Goal: Information Seeking & Learning: Learn about a topic

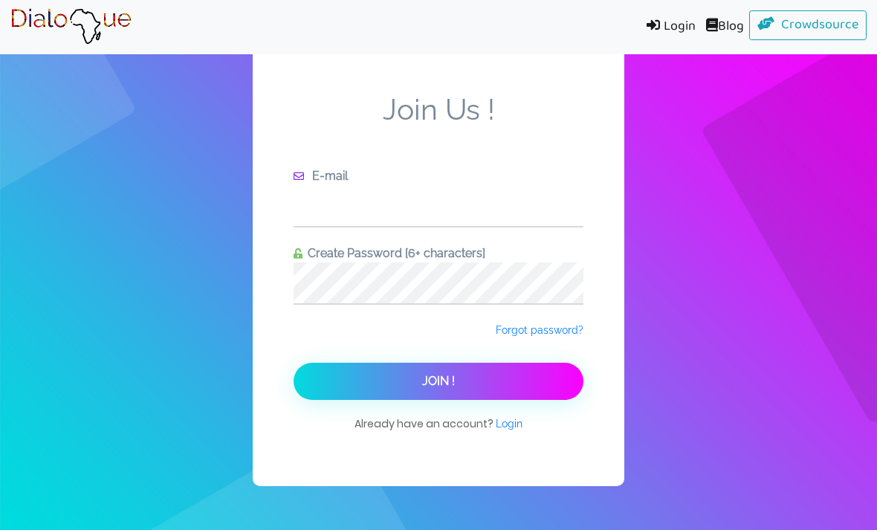
type input "[EMAIL_ADDRESS][DOMAIN_NAME]"
click at [439, 400] on button "Join !" at bounding box center [439, 381] width 290 height 37
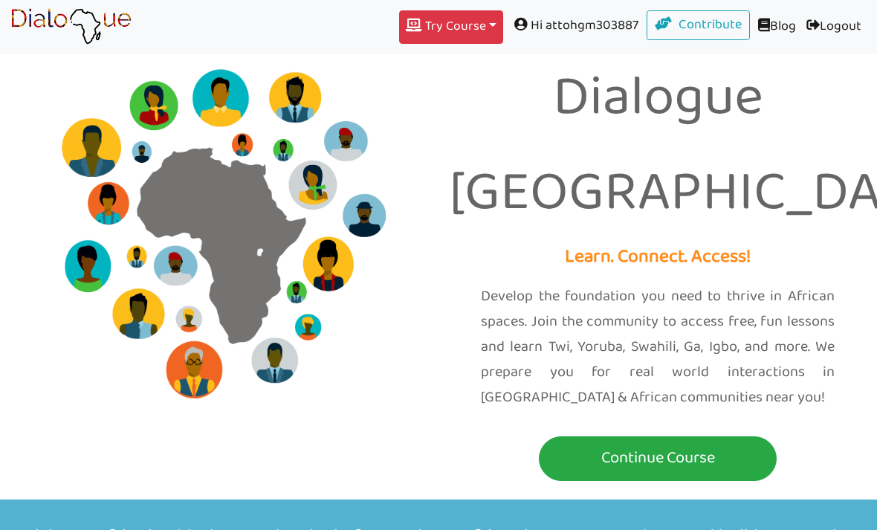
click at [462, 29] on button "Try Course Toggle Dropdown" at bounding box center [451, 26] width 104 height 33
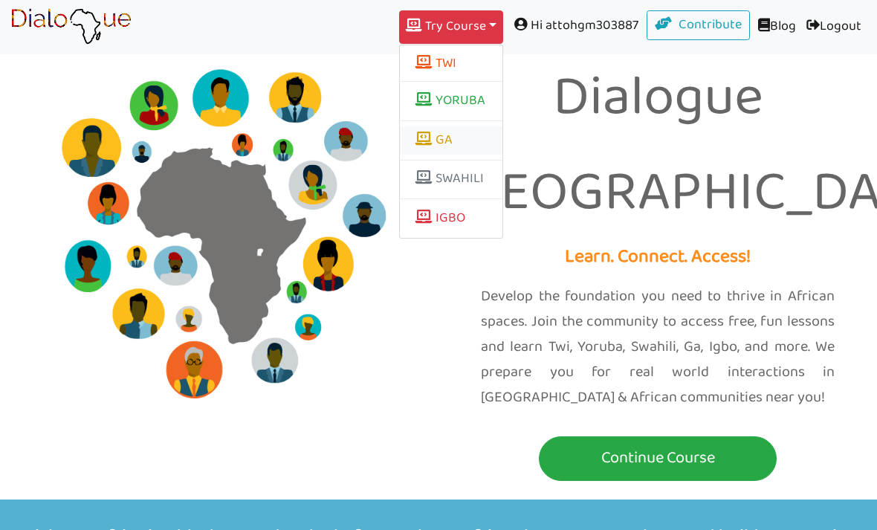
click at [424, 142] on link "GA" at bounding box center [451, 140] width 103 height 28
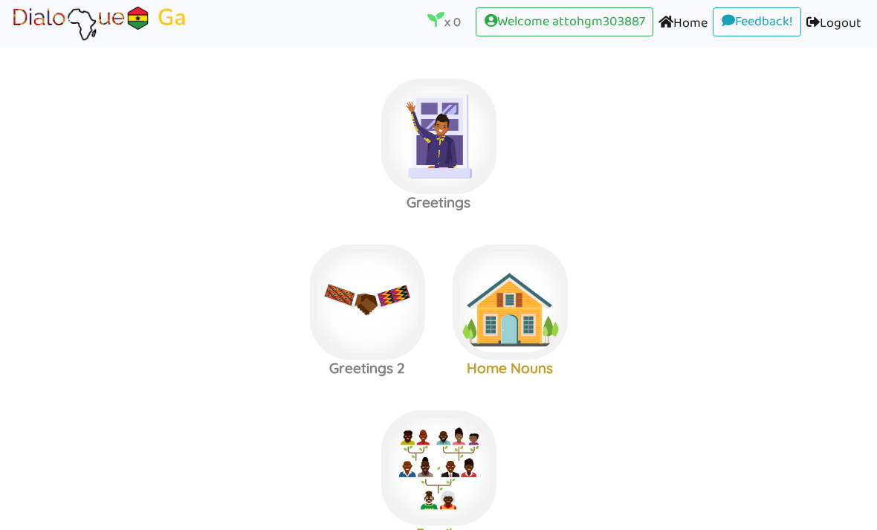
click at [10, 42] on area at bounding box center [10, 42] width 0 height 0
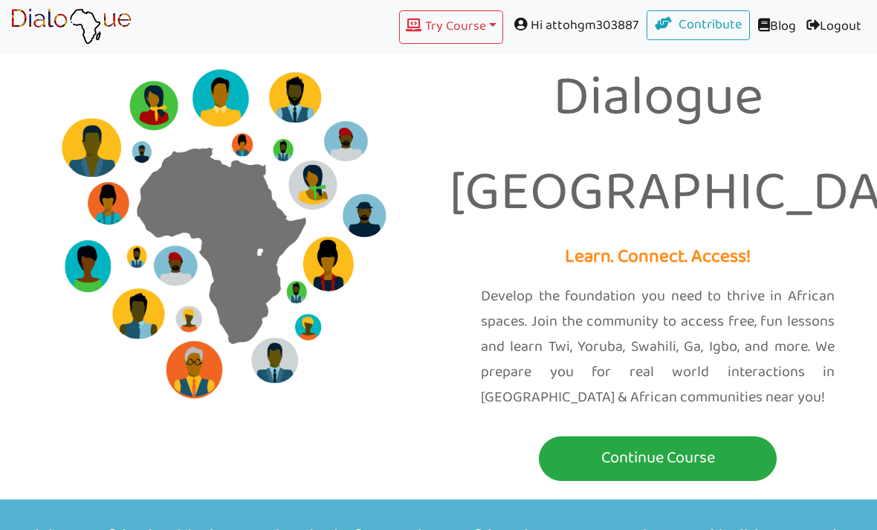
click at [167, 18] on div "Try Course Toggle Dropdown TWI YORUBA GA SWAHILI IGBO Hi attohgm303887 Contribu…" at bounding box center [504, 26] width 725 height 33
click at [469, 16] on button "Try Course Toggle Dropdown" at bounding box center [451, 26] width 104 height 33
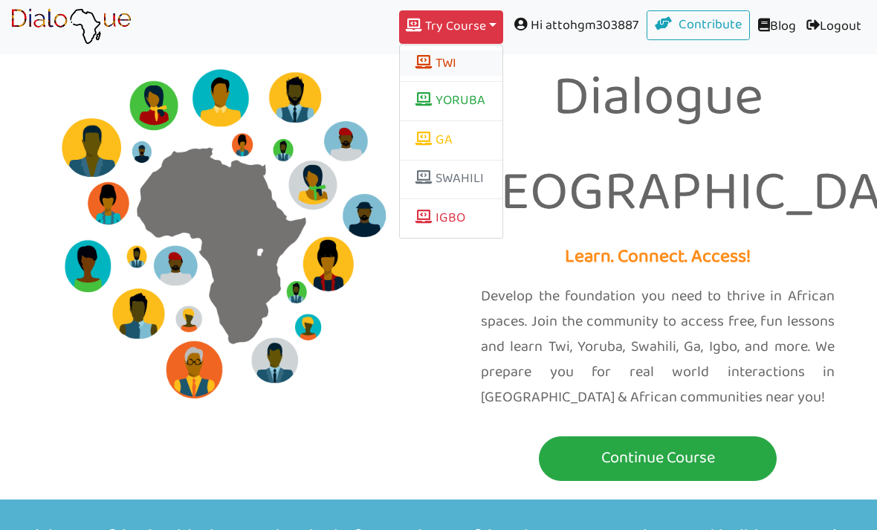
click at [441, 68] on button "TWI" at bounding box center [451, 63] width 103 height 25
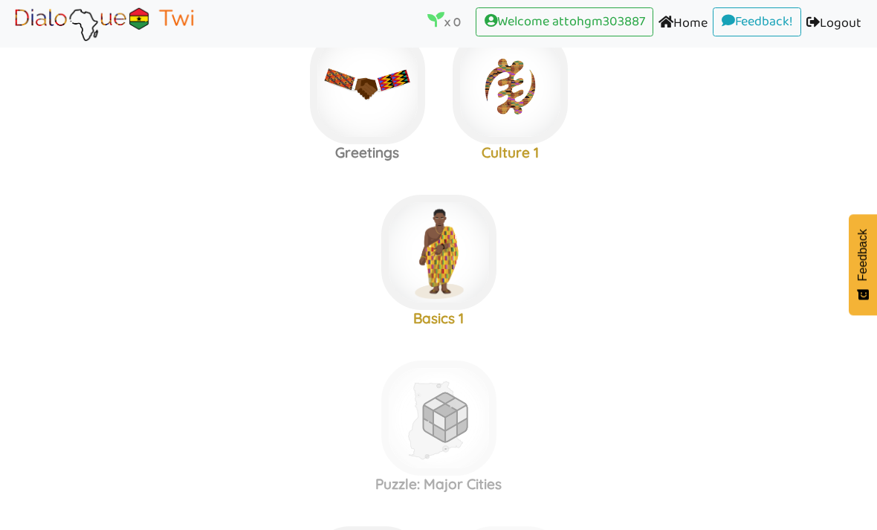
scroll to position [410, 0]
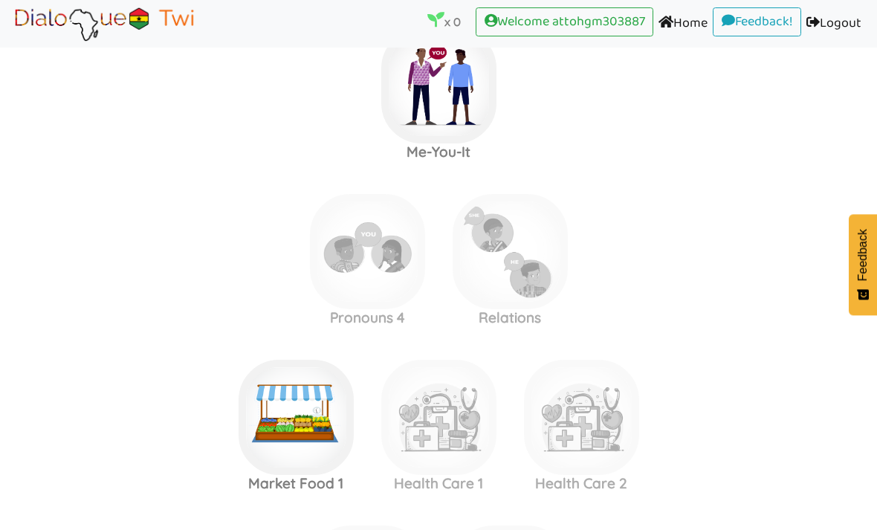
click at [728, 258] on label "Pronouns 4 Relations" at bounding box center [438, 252] width 877 height 161
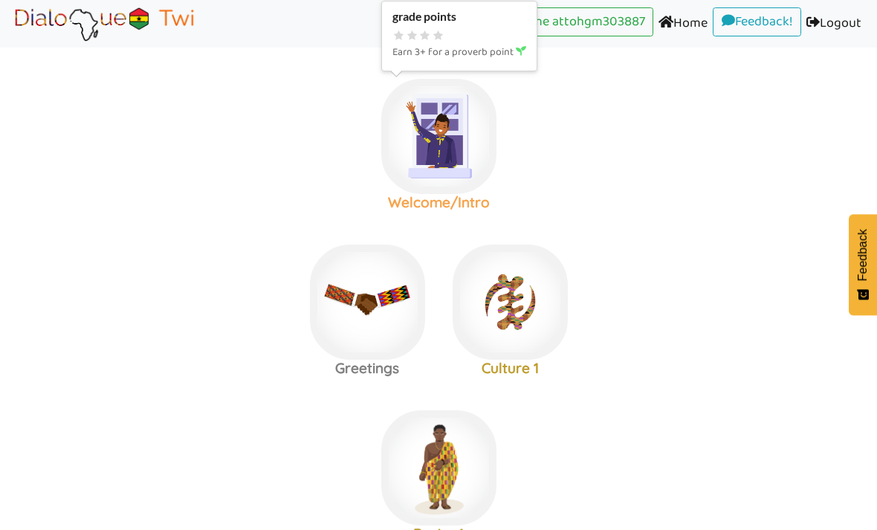
click at [441, 192] on img at bounding box center [438, 136] width 115 height 115
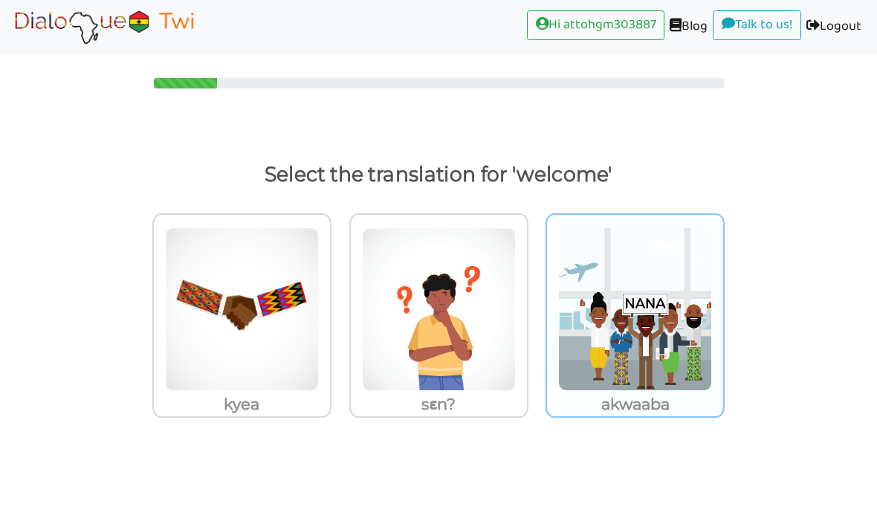
click at [666, 352] on img at bounding box center [635, 309] width 154 height 164
click at [723, 306] on input "akwaaba" at bounding box center [728, 300] width 11 height 11
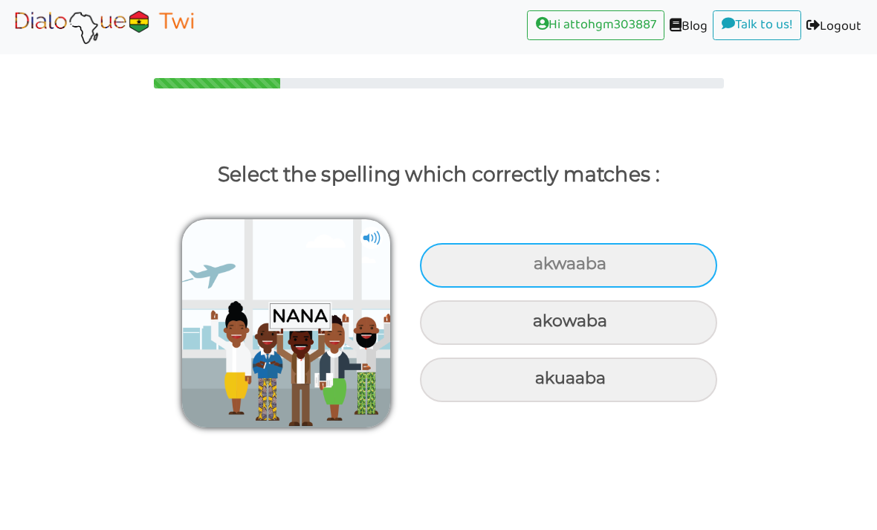
click at [665, 262] on div "akwaaba" at bounding box center [568, 265] width 297 height 45
click at [540, 262] on input "akwaaba" at bounding box center [536, 264] width 10 height 10
radio input "true"
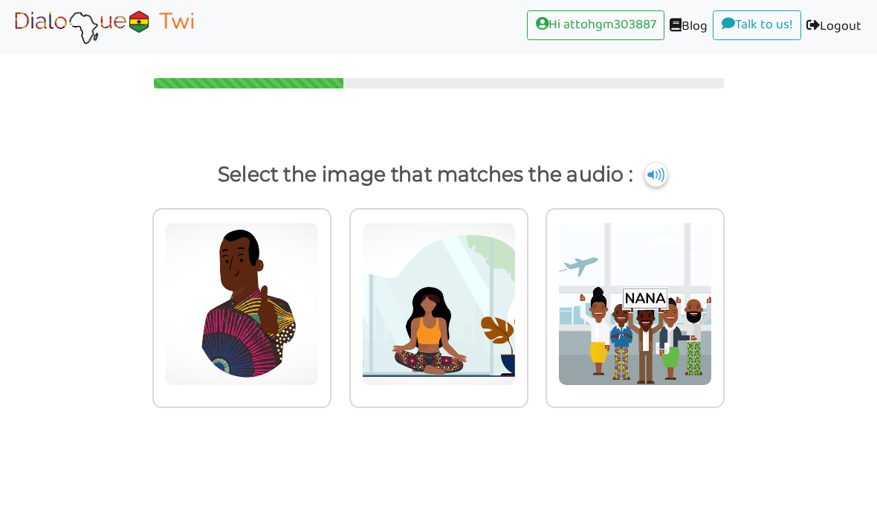
click at [667, 173] on img at bounding box center [655, 175] width 22 height 24
click at [667, 181] on img at bounding box center [655, 175] width 22 height 24
click at [667, 172] on img at bounding box center [655, 175] width 22 height 24
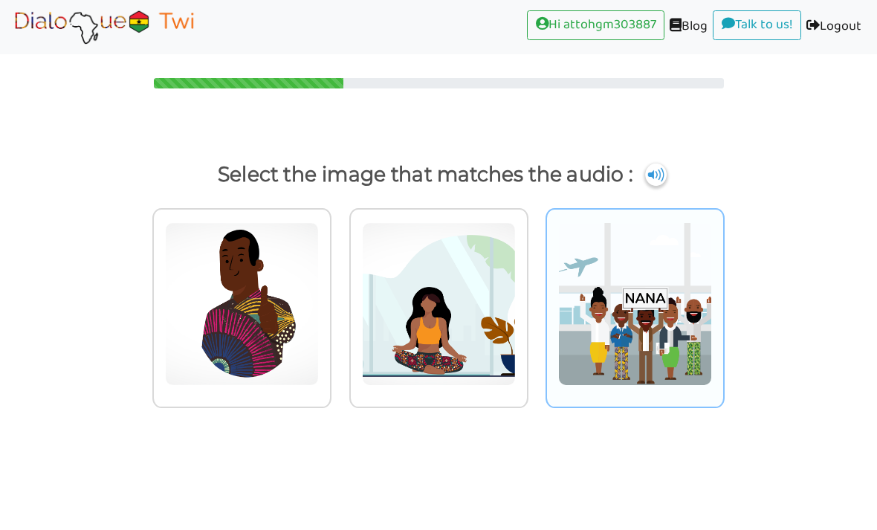
click at [663, 307] on img at bounding box center [635, 304] width 154 height 164
click at [723, 301] on input "radio" at bounding box center [728, 295] width 11 height 11
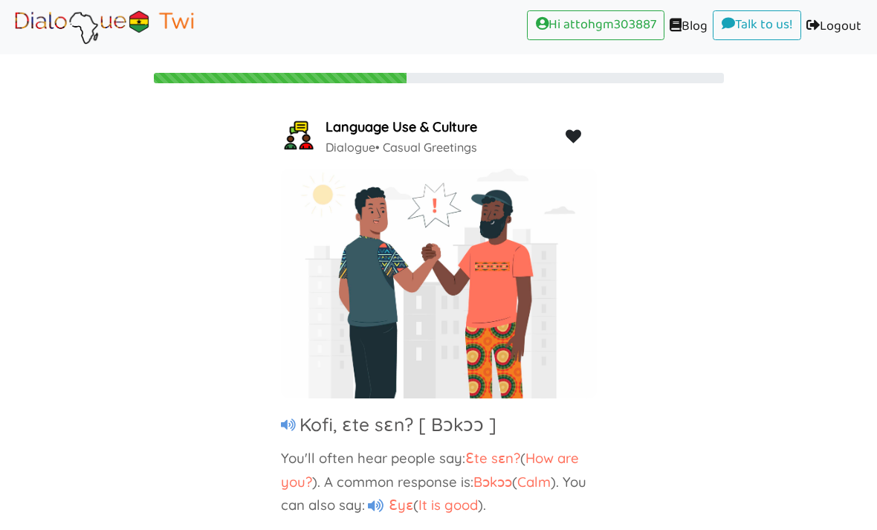
scroll to position [2, 0]
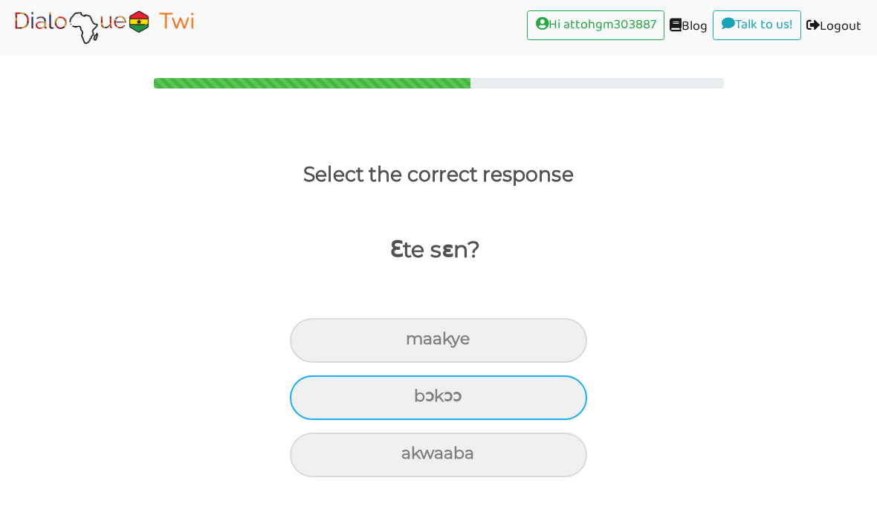
click at [526, 395] on div "bɔkɔɔ" at bounding box center [438, 397] width 297 height 45
click at [425, 395] on input "bɔkɔɔ" at bounding box center [421, 397] width 10 height 10
radio input "true"
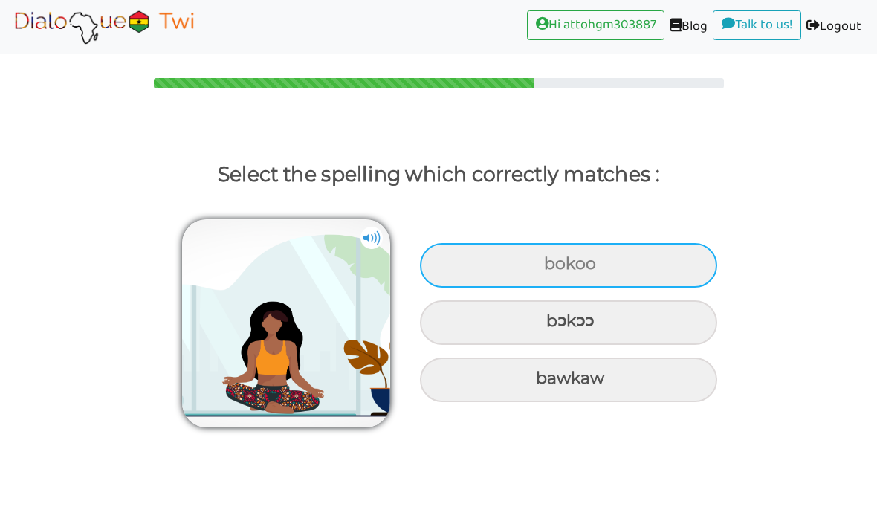
click at [639, 259] on div "bokoo" at bounding box center [568, 265] width 297 height 45
click at [551, 259] on input "bokoo" at bounding box center [546, 264] width 10 height 10
radio input "true"
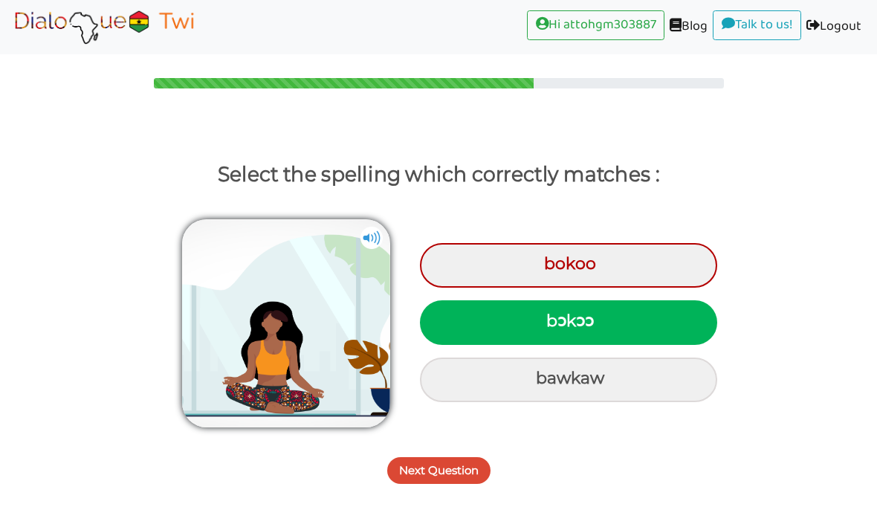
click at [464, 472] on button "Next Question" at bounding box center [438, 470] width 103 height 27
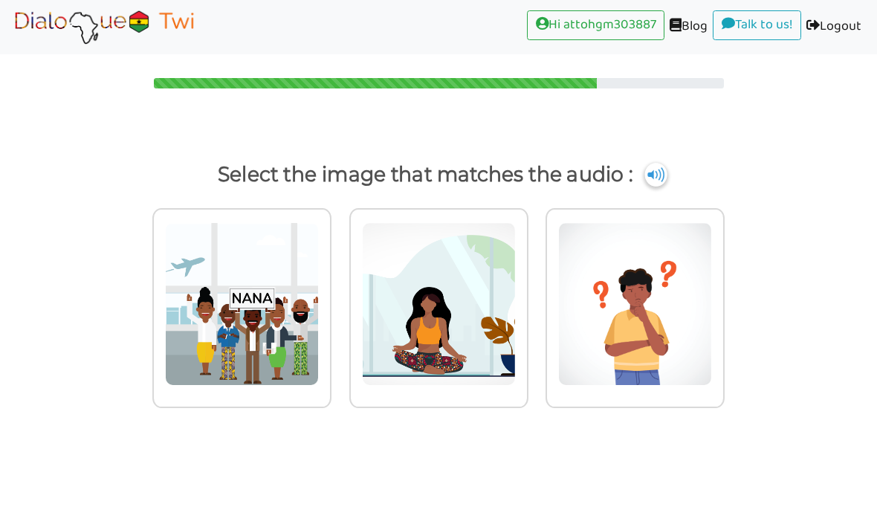
click at [662, 175] on img at bounding box center [655, 175] width 22 height 24
click at [667, 178] on img at bounding box center [655, 175] width 22 height 24
click at [470, 311] on img at bounding box center [439, 304] width 154 height 164
click at [527, 301] on input "radio" at bounding box center [532, 295] width 11 height 11
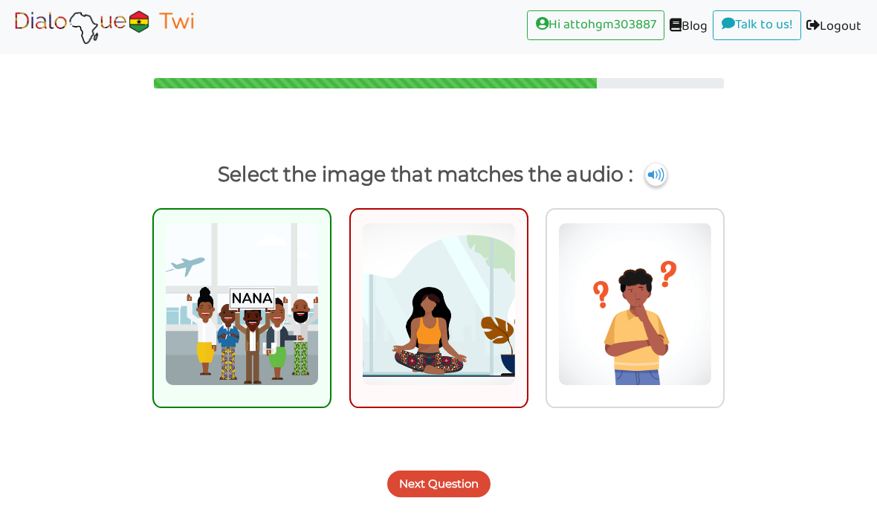
click at [455, 475] on button "Next Question" at bounding box center [438, 484] width 103 height 27
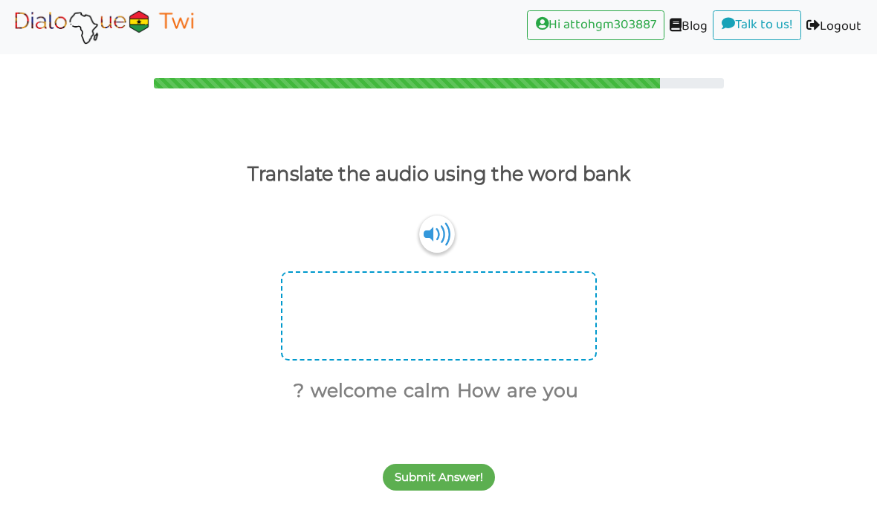
click at [524, 329] on div at bounding box center [439, 315] width 316 height 89
click at [427, 316] on div at bounding box center [439, 315] width 316 height 89
click at [494, 303] on div at bounding box center [439, 315] width 316 height 89
click at [515, 314] on div at bounding box center [439, 315] width 316 height 89
click at [470, 301] on div at bounding box center [439, 315] width 316 height 89
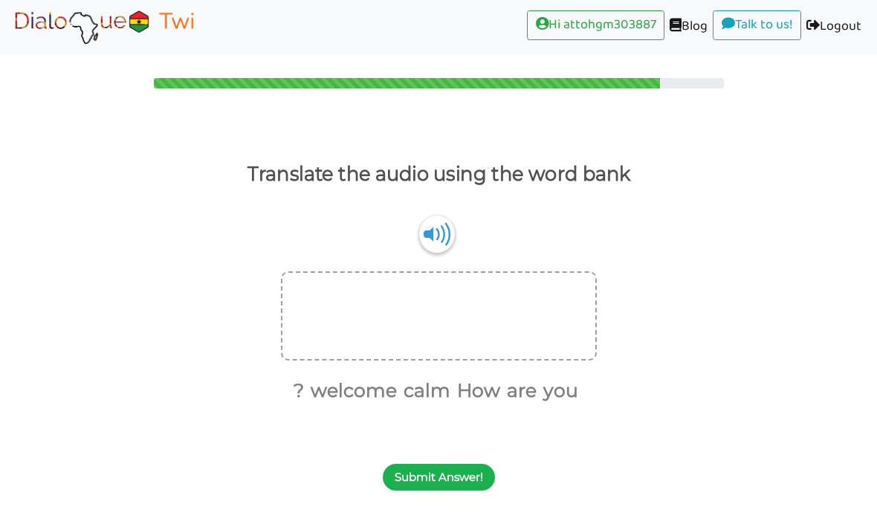
click at [439, 467] on button "Submit Answer!" at bounding box center [439, 477] width 112 height 27
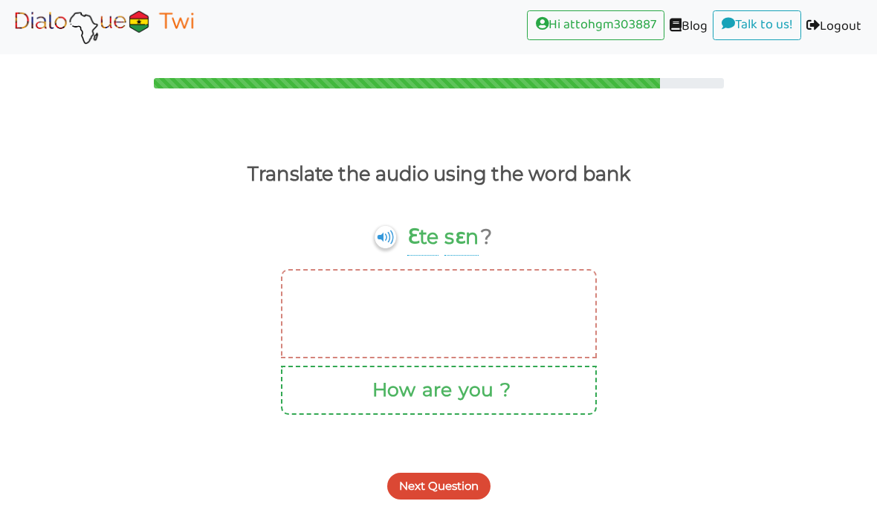
click at [442, 487] on button "Next Question" at bounding box center [438, 486] width 103 height 27
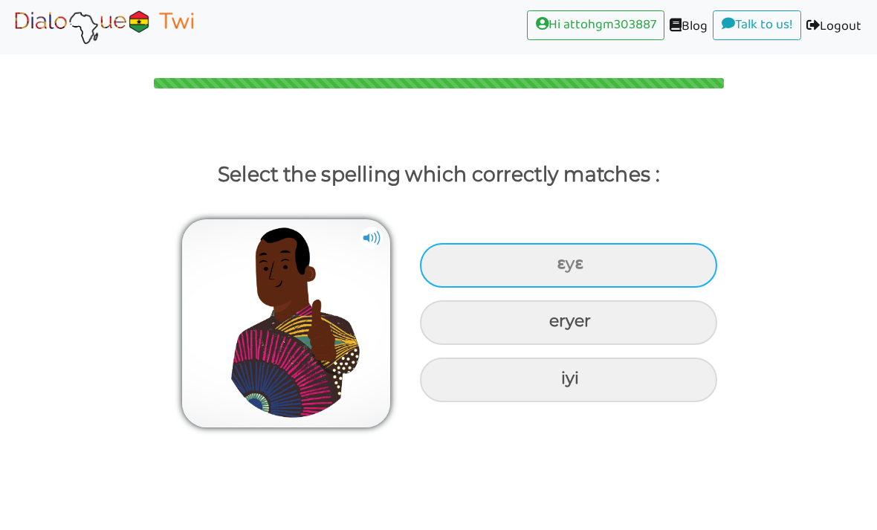
click at [646, 282] on div "ɛyɛ" at bounding box center [568, 265] width 297 height 45
click at [563, 269] on input "ɛyɛ" at bounding box center [559, 264] width 10 height 10
radio input "true"
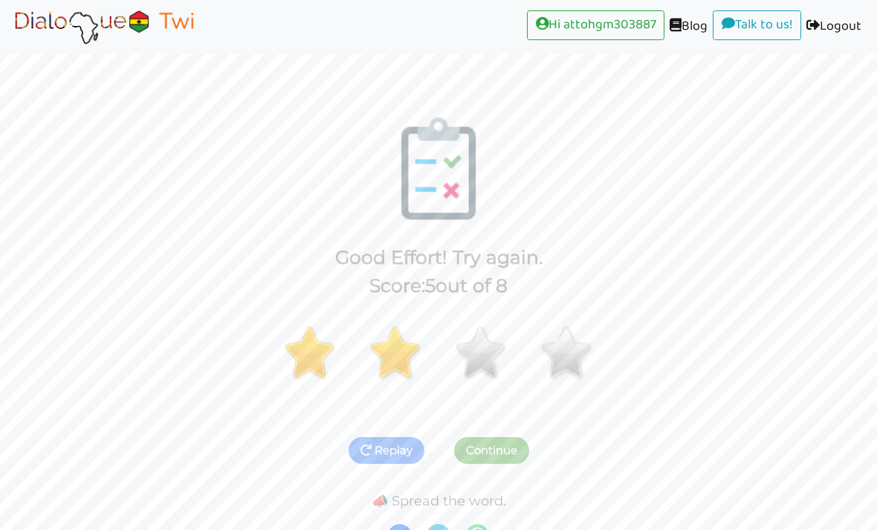
scroll to position [20, 0]
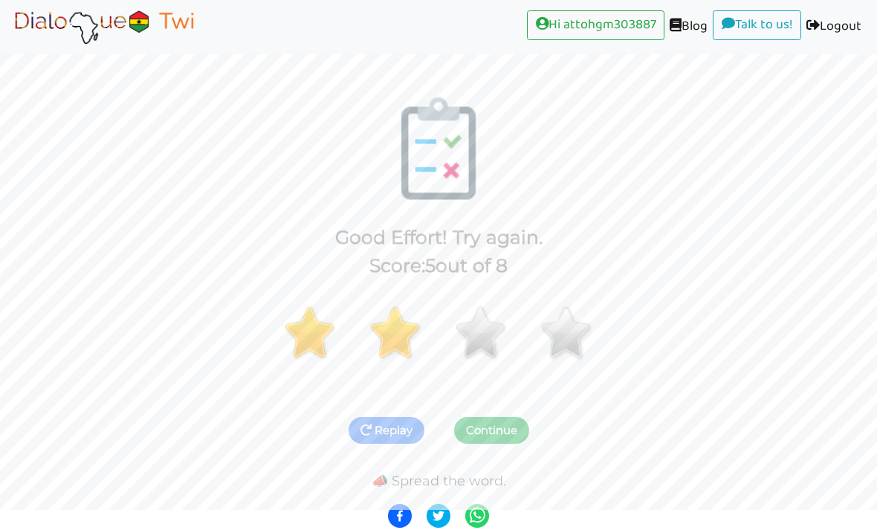
click at [488, 433] on button "Continue" at bounding box center [491, 430] width 75 height 27
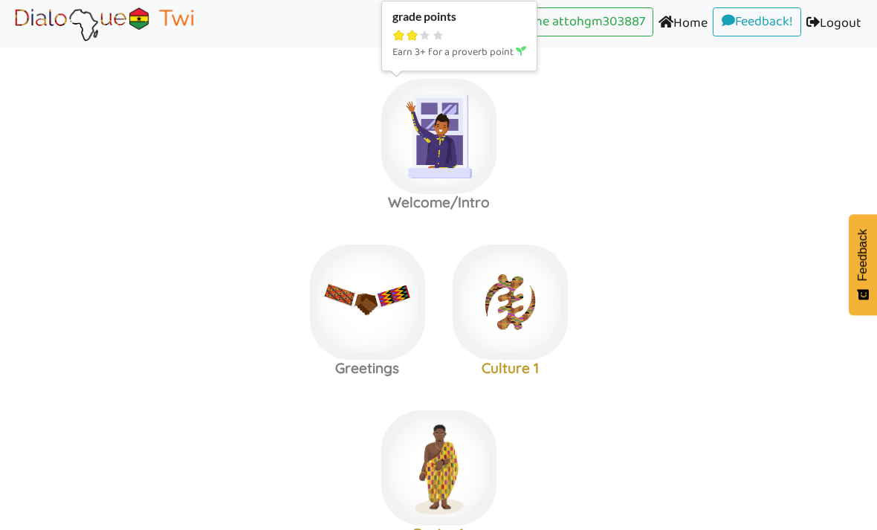
click at [436, 33] on icon at bounding box center [438, 35] width 13 height 10
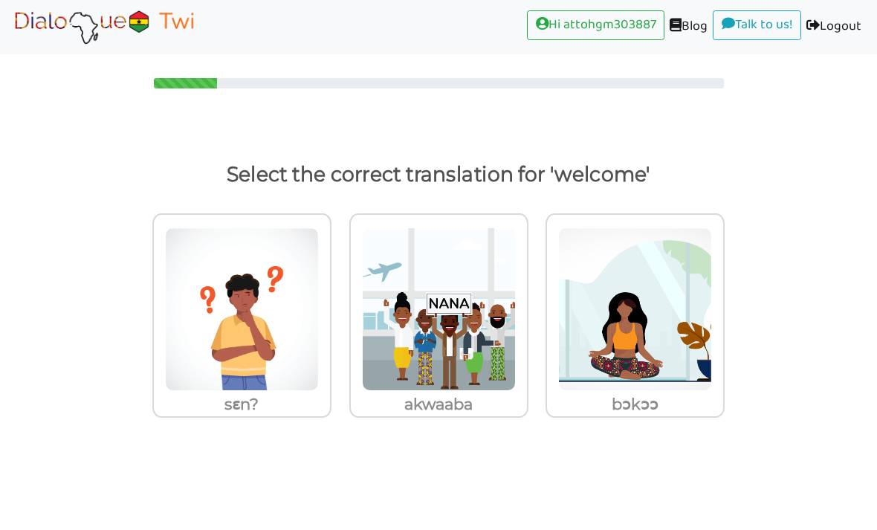
click at [174, 22] on img at bounding box center [103, 26] width 187 height 37
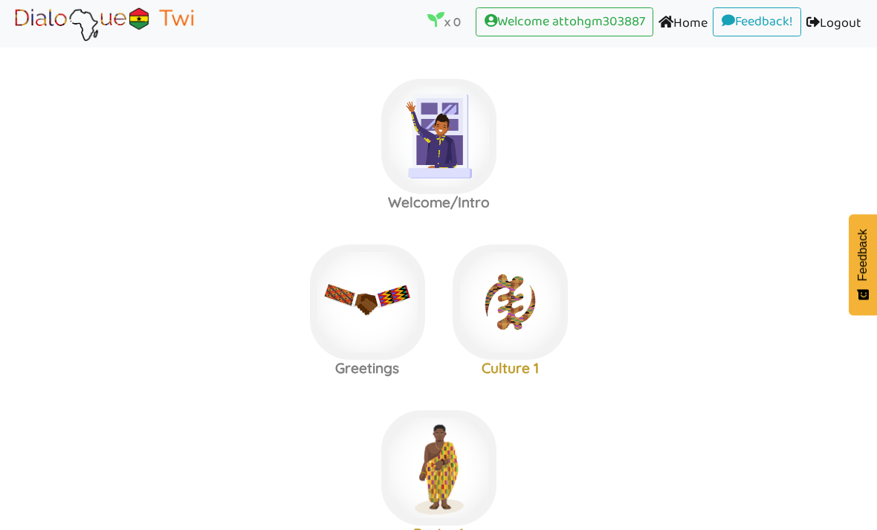
click at [10, 42] on area at bounding box center [10, 42] width 0 height 0
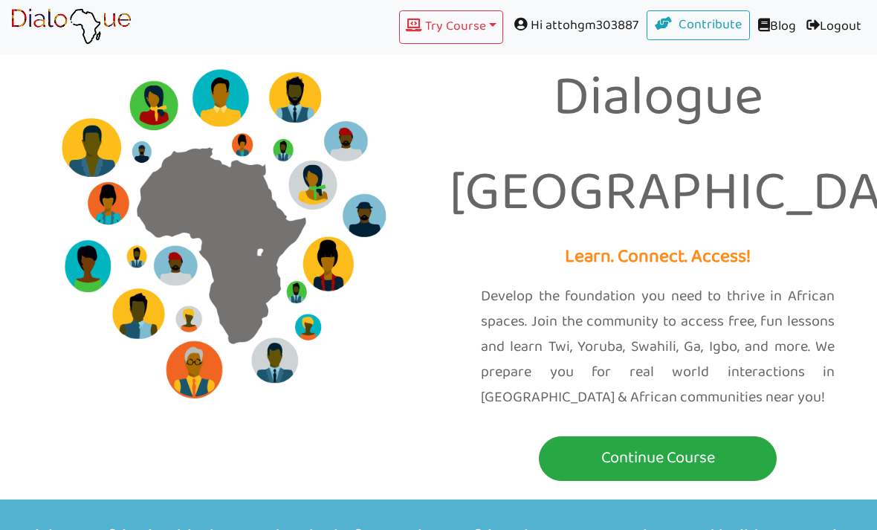
click at [173, 25] on div "Try Course Toggle Dropdown TWI YORUBA GA SWAHILI IGBO Hi attohgm303887 Contribu…" at bounding box center [504, 26] width 725 height 33
click at [471, 34] on button "Try Course Toggle Dropdown" at bounding box center [451, 26] width 104 height 33
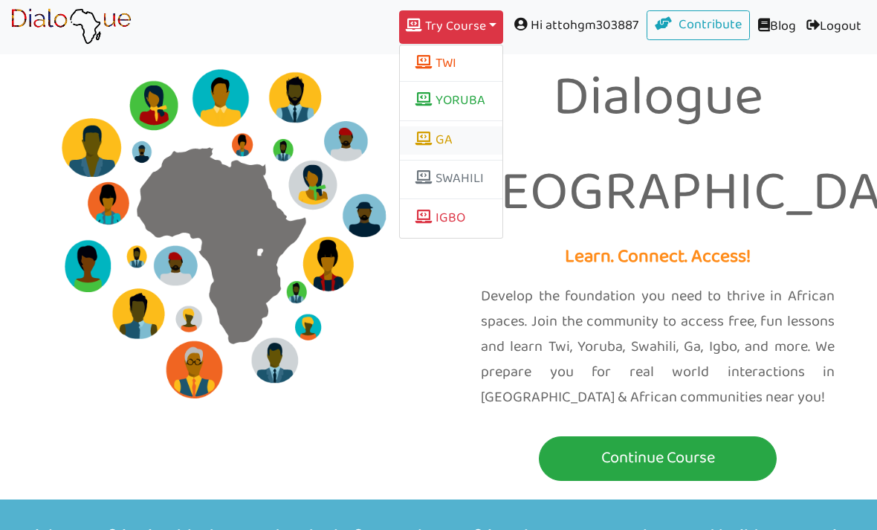
click at [429, 140] on link "GA" at bounding box center [451, 140] width 103 height 28
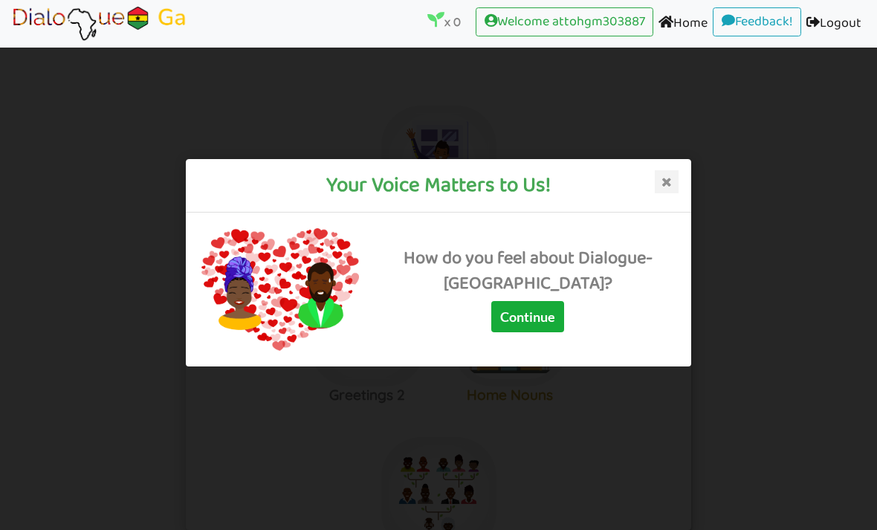
click at [553, 332] on button "Continue" at bounding box center [527, 316] width 73 height 31
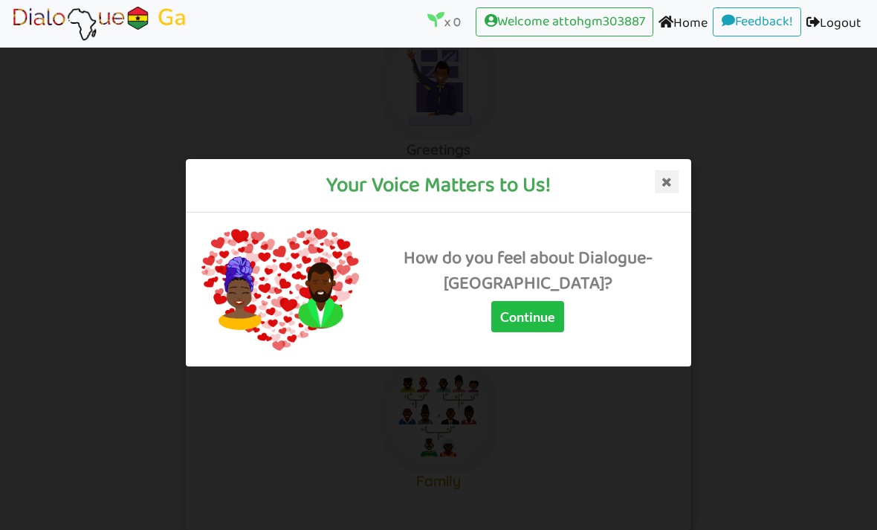
click at [665, 177] on icon at bounding box center [667, 182] width 24 height 24
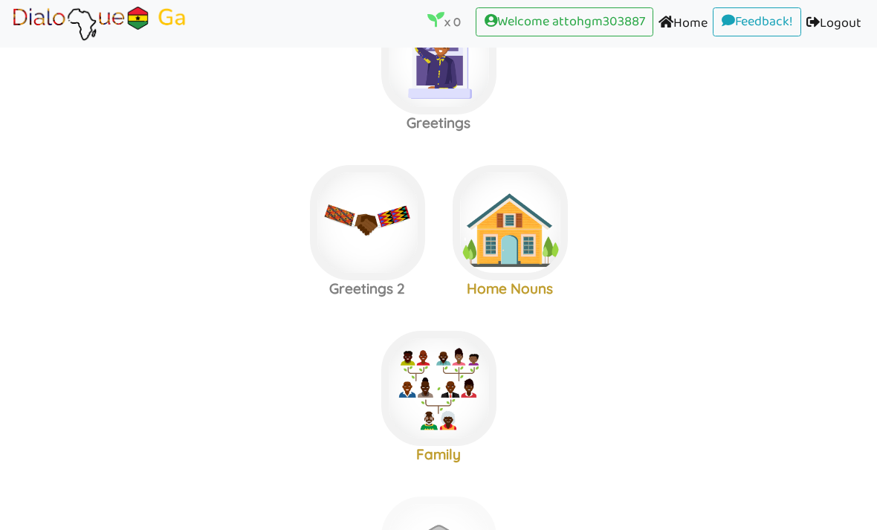
click at [674, 178] on label "Greetings 2 Home Nouns" at bounding box center [438, 223] width 877 height 161
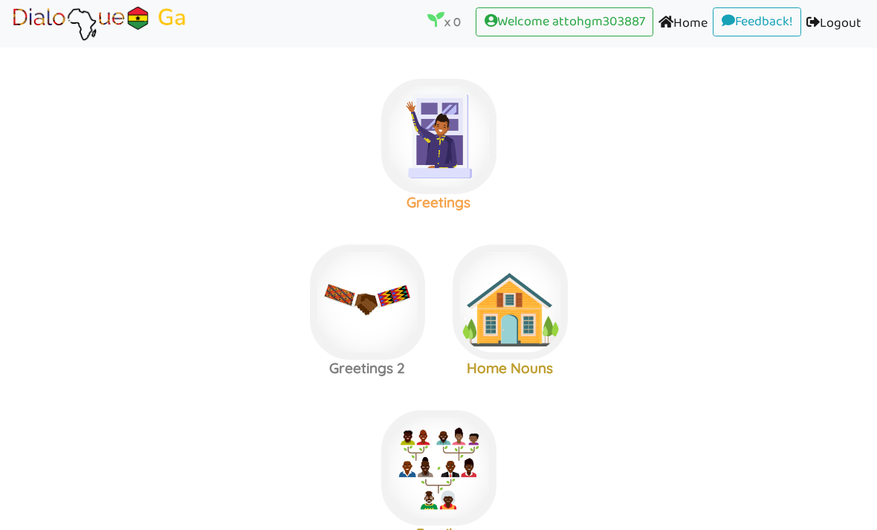
click at [454, 209] on h3 "Greetings" at bounding box center [438, 202] width 143 height 17
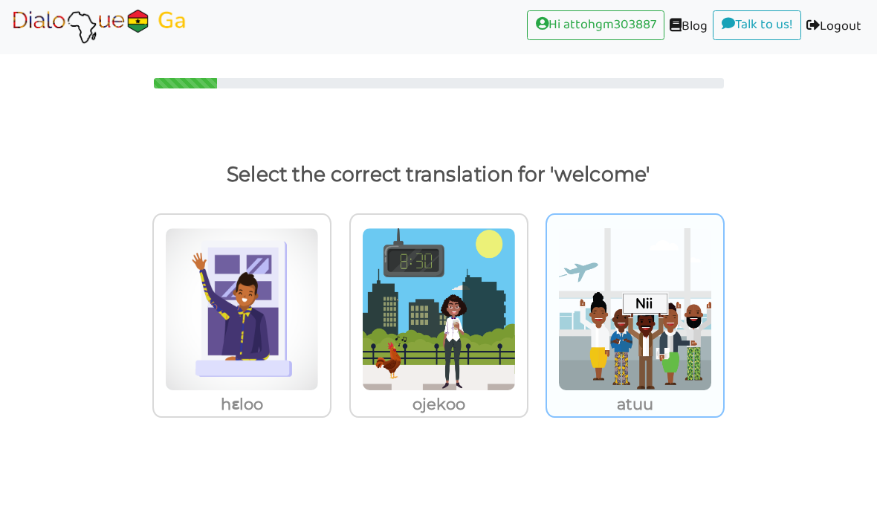
click at [632, 389] on img at bounding box center [635, 309] width 154 height 164
click at [723, 306] on input "atuu" at bounding box center [728, 300] width 11 height 11
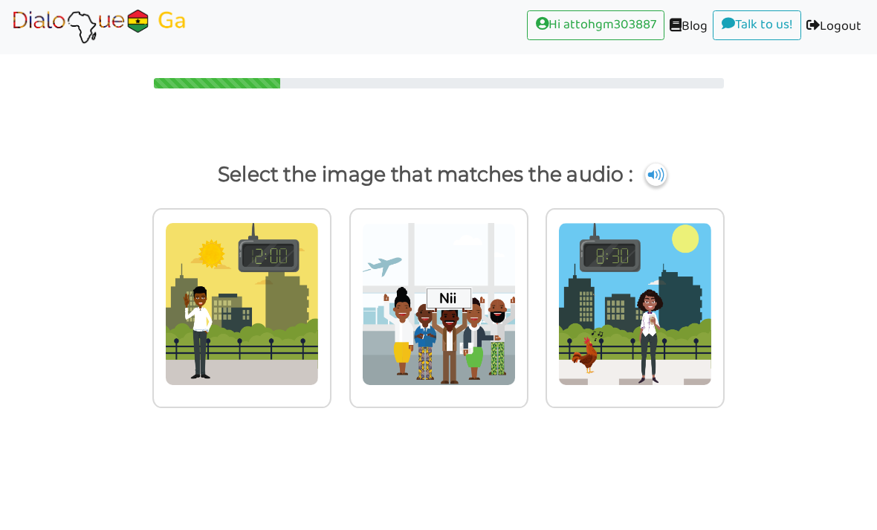
click at [170, 31] on img at bounding box center [99, 26] width 178 height 37
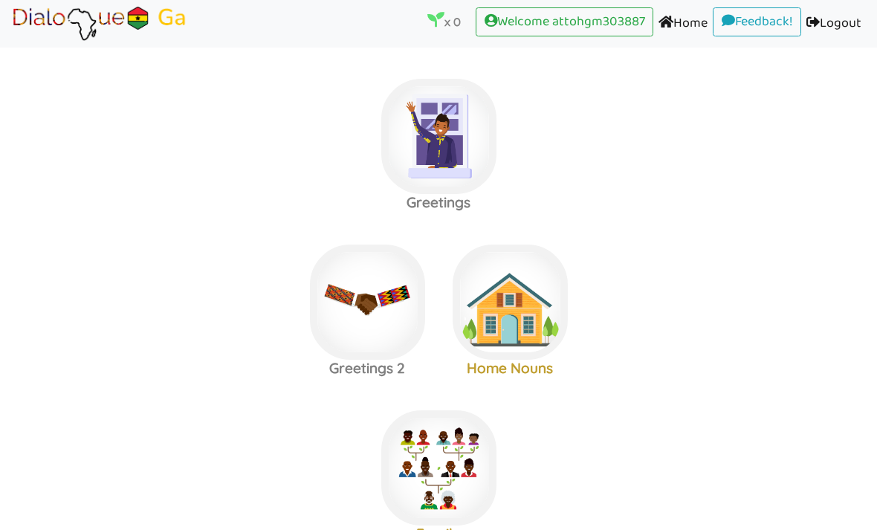
click at [10, 42] on area at bounding box center [10, 42] width 0 height 0
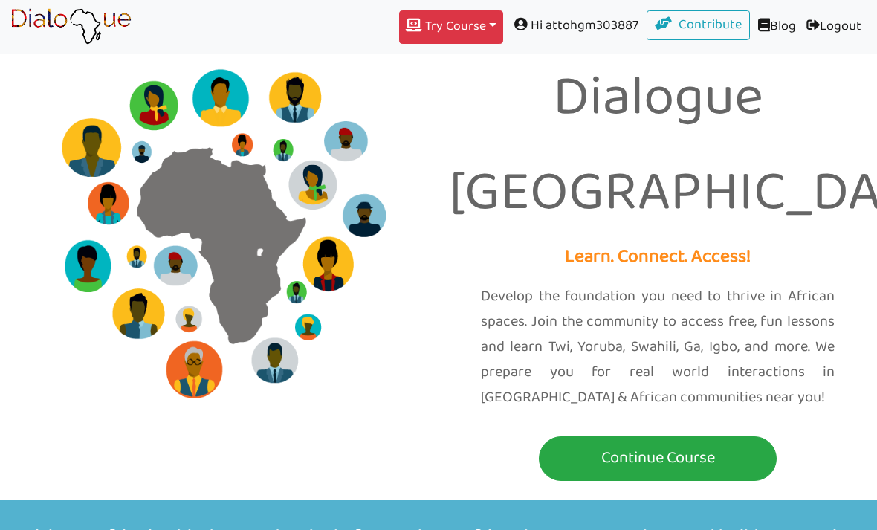
click at [476, 30] on button "Try Course Toggle Dropdown" at bounding box center [451, 26] width 104 height 33
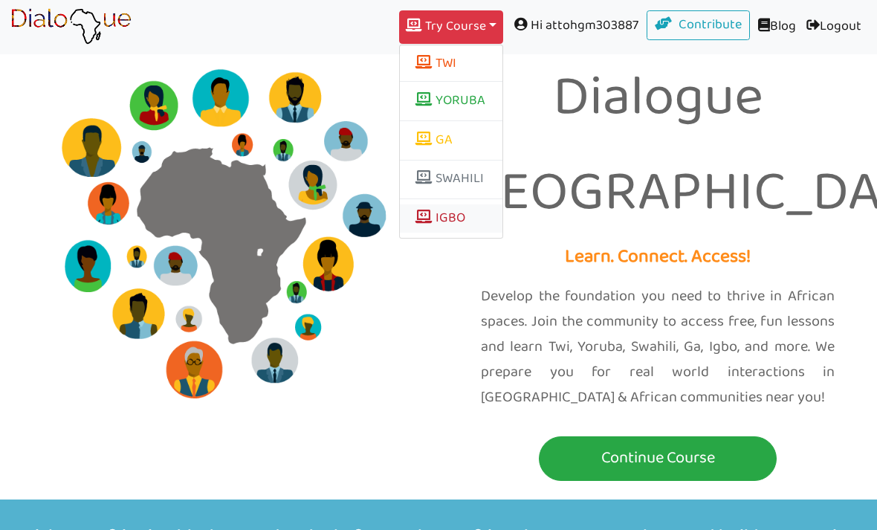
click at [448, 220] on link "IGBO" at bounding box center [451, 218] width 103 height 28
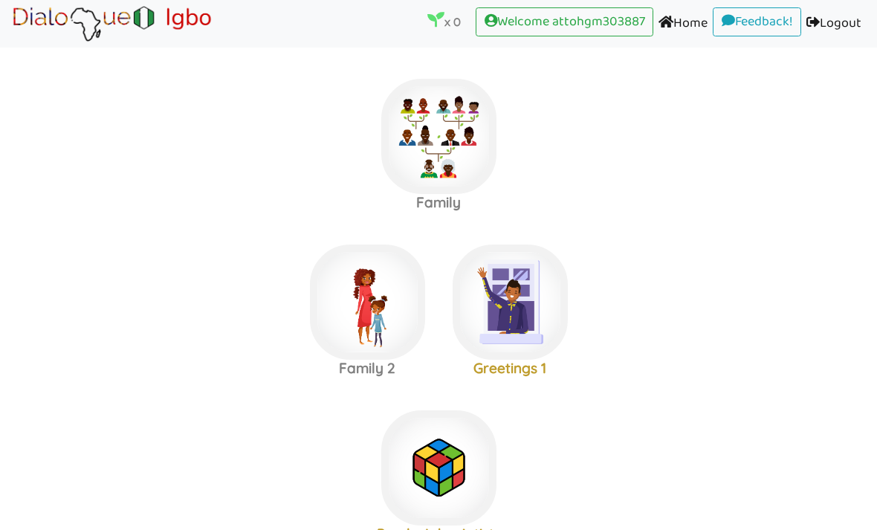
click at [191, 22] on img at bounding box center [112, 23] width 204 height 37
click at [10, 42] on area at bounding box center [10, 42] width 0 height 0
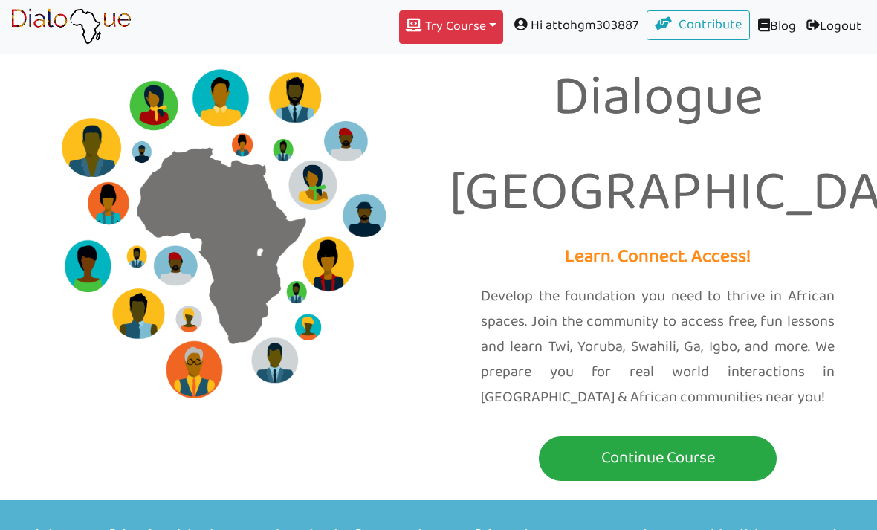
click at [468, 28] on button "Try Course Toggle Dropdown" at bounding box center [451, 26] width 104 height 33
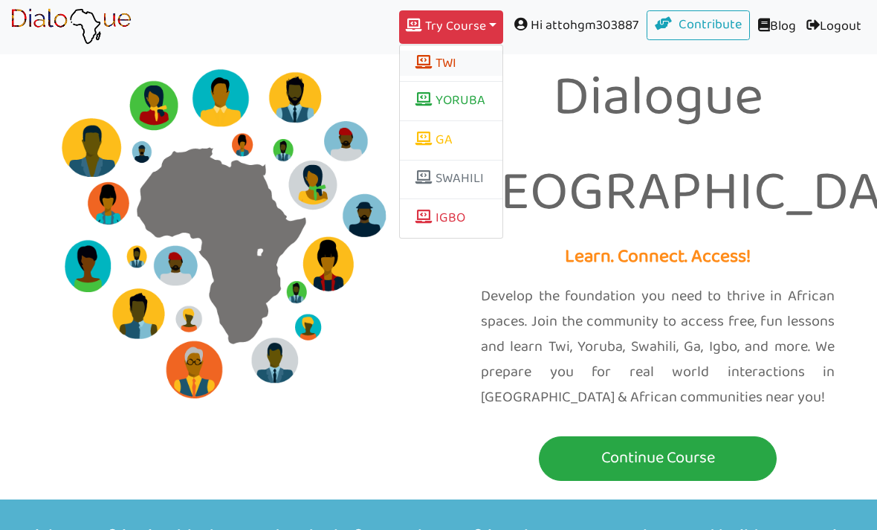
click at [444, 64] on button "TWI" at bounding box center [451, 63] width 103 height 25
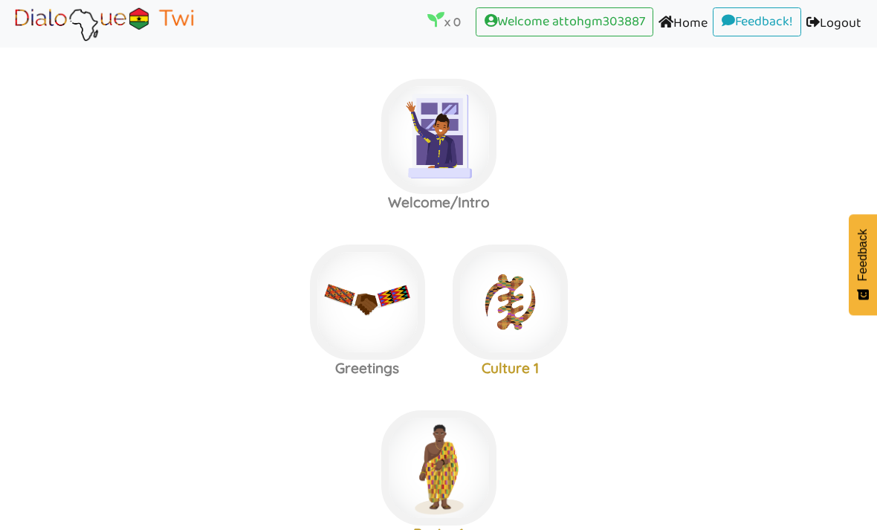
click at [875, 486] on label "Basics 1" at bounding box center [438, 468] width 877 height 161
